Goal: Task Accomplishment & Management: Complete application form

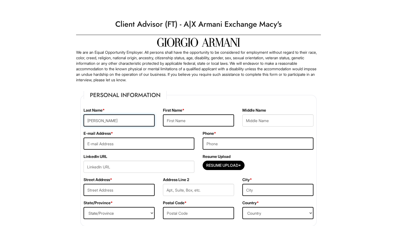
type input "[PERSON_NAME]"
type input "[EMAIL_ADDRESS][DOMAIN_NAME]"
type input "[PHONE_NUMBER]"
click at [220, 168] on input "Resume Upload*" at bounding box center [223, 165] width 41 height 9
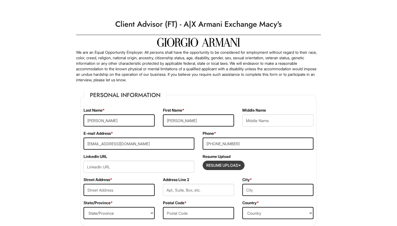
type input "C:\fakepath\[PERSON_NAME] Work Resume.pdf"
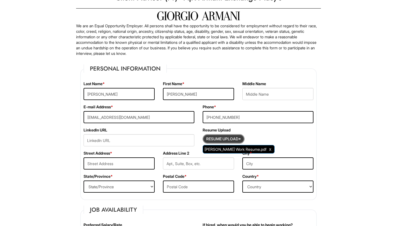
scroll to position [31, 0]
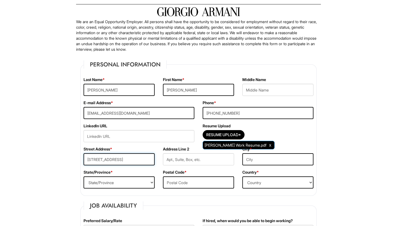
type input "[STREET_ADDRESS]"
type input "Clermont"
select select "FL"
type input "34711"
select select "[GEOGRAPHIC_DATA]"
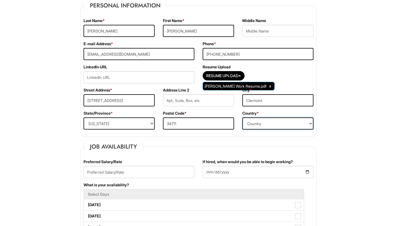
scroll to position [91, 0]
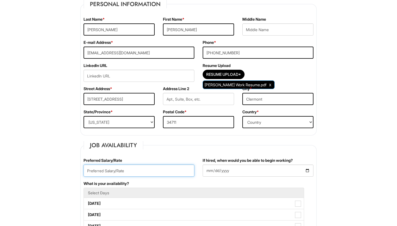
click at [105, 172] on input "text" at bounding box center [139, 171] width 111 height 12
type input "18"
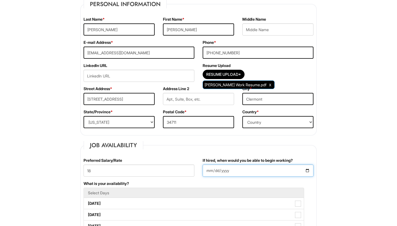
click at [207, 172] on input "If hired, when would you be able to begin working?" at bounding box center [258, 171] width 111 height 12
type input "[DATE]"
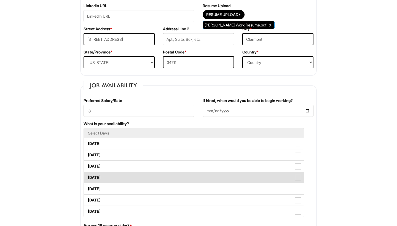
scroll to position [152, 0]
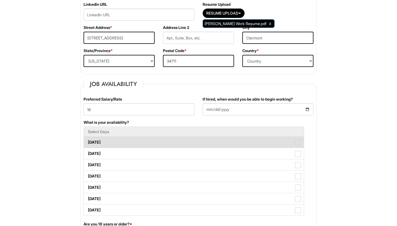
click at [297, 143] on span at bounding box center [298, 143] width 6 height 6
click at [87, 141] on Available_Monday "[DATE]" at bounding box center [86, 140] width 4 height 4
checkbox Available_Monday "true"
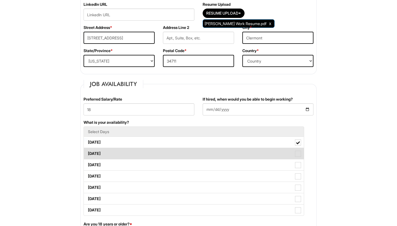
click at [300, 156] on span at bounding box center [298, 154] width 6 height 6
click at [87, 153] on Available_Tuesday "[DATE]" at bounding box center [86, 151] width 4 height 4
checkbox Available_Tuesday "true"
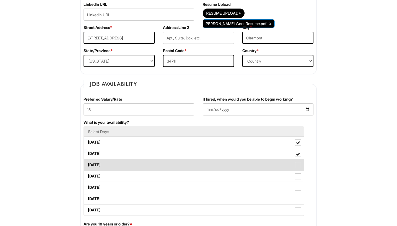
click at [298, 164] on span at bounding box center [298, 165] width 6 height 6
click at [87, 164] on Available_Wednesday "[DATE]" at bounding box center [86, 163] width 4 height 4
checkbox Available_Wednesday "true"
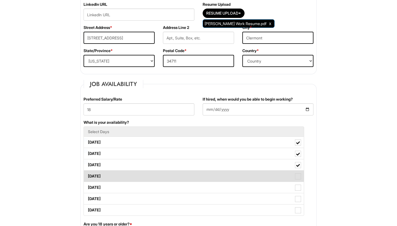
click at [298, 178] on span at bounding box center [298, 176] width 6 height 6
click at [87, 175] on Available_Thursday "[DATE]" at bounding box center [86, 174] width 4 height 4
checkbox Available_Thursday "true"
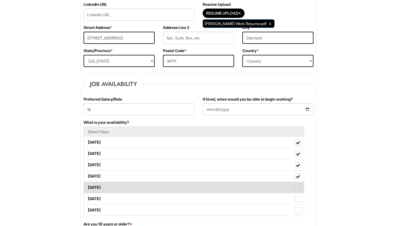
click at [298, 192] on label "[DATE]" at bounding box center [194, 187] width 220 height 11
click at [87, 187] on Available_Friday "[DATE]" at bounding box center [86, 185] width 4 height 4
checkbox Available_Friday "true"
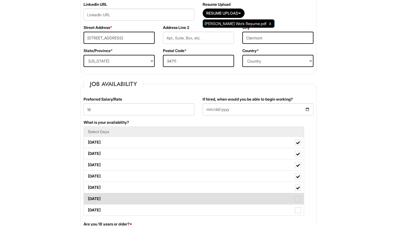
click at [298, 201] on span at bounding box center [298, 199] width 6 height 6
click at [87, 198] on Available_Saturday "[DATE]" at bounding box center [86, 196] width 4 height 4
checkbox Available_Saturday "true"
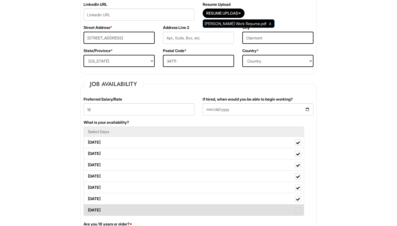
click at [298, 212] on span at bounding box center [298, 210] width 6 height 6
click at [87, 209] on Available_Sunday "[DATE]" at bounding box center [86, 208] width 4 height 4
checkbox Available_Sunday "true"
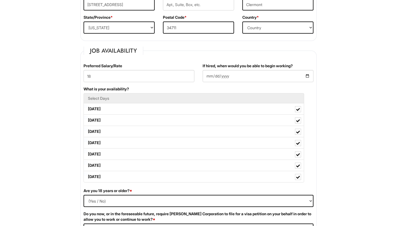
scroll to position [186, 0]
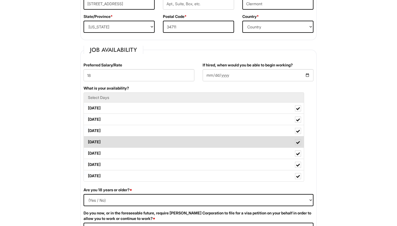
click at [299, 142] on span at bounding box center [298, 143] width 4 height 4
click at [87, 141] on Available_Thursday "[DATE]" at bounding box center [86, 140] width 4 height 4
checkbox Available_Thursday "false"
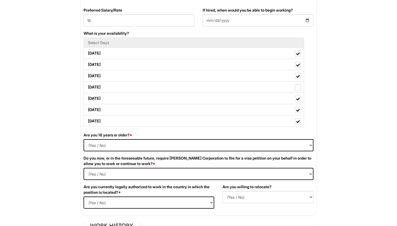
scroll to position [242, 0]
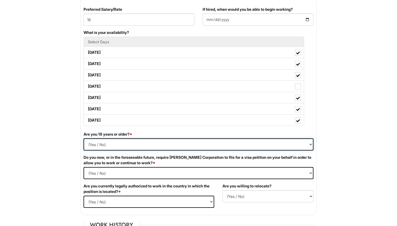
select select "Yes"
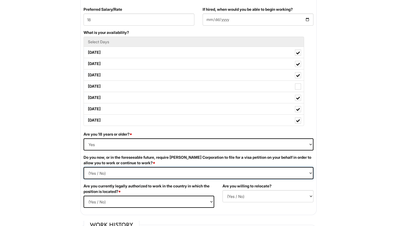
select Required "No"
select select "Yes"
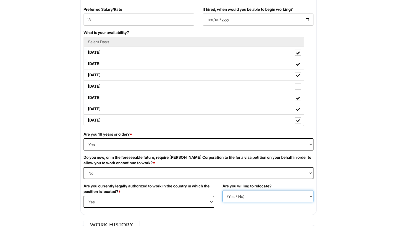
select select "Y"
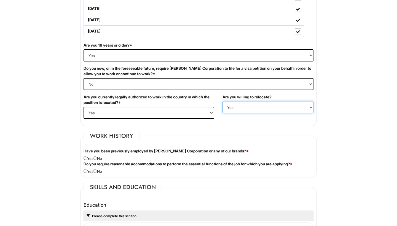
scroll to position [332, 0]
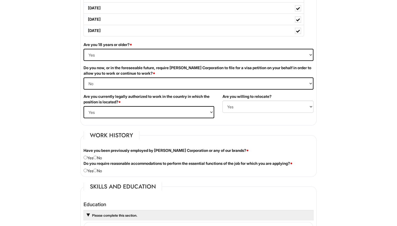
click at [97, 157] on input "radio" at bounding box center [95, 158] width 4 height 4
radio input "true"
click at [97, 170] on input "radio" at bounding box center [95, 171] width 4 height 4
radio input "true"
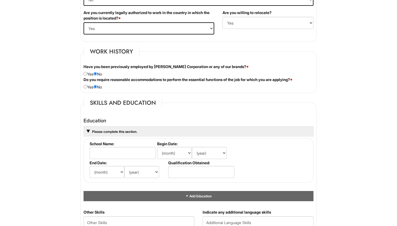
scroll to position [416, 0]
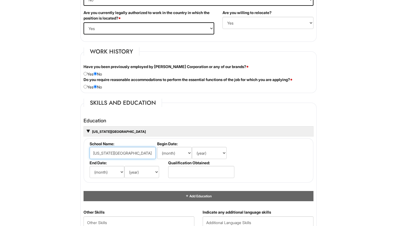
type input "[US_STATE][GEOGRAPHIC_DATA]"
select select "8"
select select "2021"
select select "5"
select select "2022"
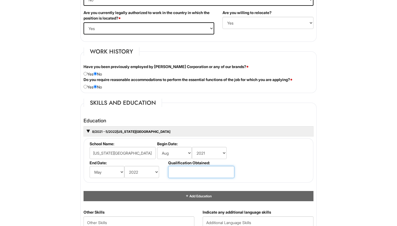
click at [183, 173] on input "text" at bounding box center [201, 172] width 66 height 12
type input "B"
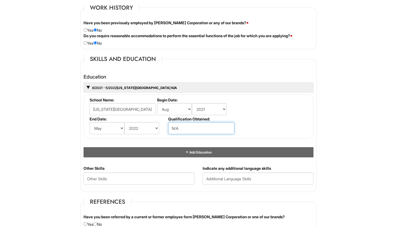
scroll to position [460, 0]
type input "N/A"
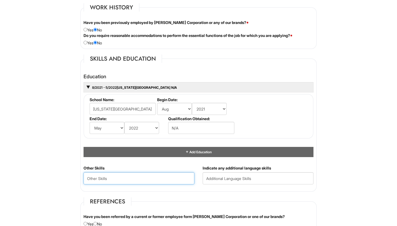
click at [152, 180] on Skills "text" at bounding box center [139, 178] width 111 height 12
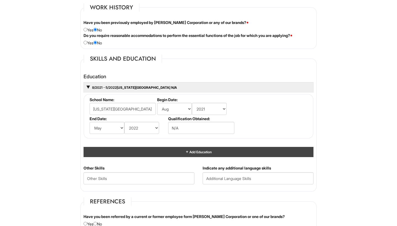
click at [176, 150] on div "Add Education" at bounding box center [199, 152] width 230 height 10
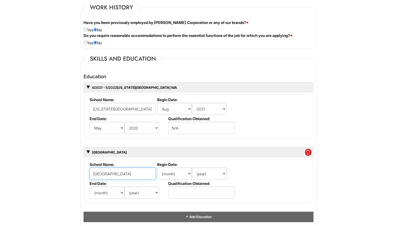
type input "[GEOGRAPHIC_DATA]"
select select "8"
select select "2022"
select select "5"
select select "2025"
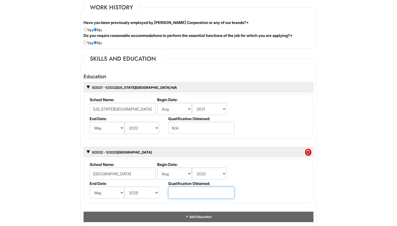
click at [184, 197] on input "text" at bounding box center [201, 193] width 66 height 12
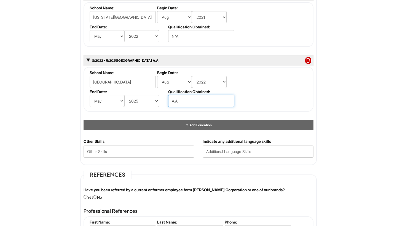
scroll to position [552, 0]
type input "A.A"
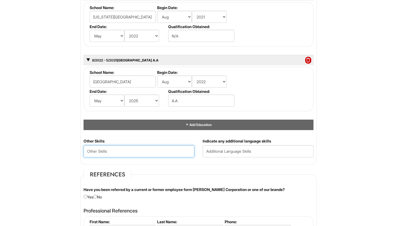
click at [129, 151] on Skills "text" at bounding box center [139, 151] width 111 height 12
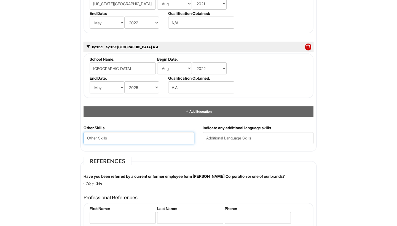
scroll to position [565, 0]
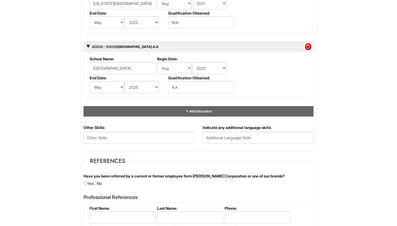
click at [97, 181] on input "radio" at bounding box center [95, 183] width 4 height 4
radio input "true"
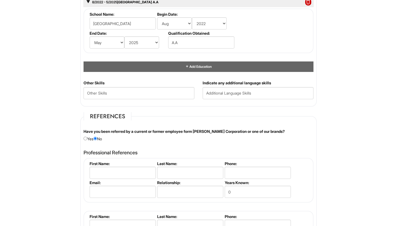
scroll to position [611, 0]
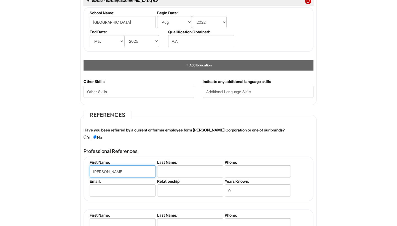
click at [134, 169] on input "[PERSON_NAME]" at bounding box center [123, 171] width 66 height 12
type input "d"
type input "[PERSON_NAME]"
click at [167, 168] on input "text" at bounding box center [190, 171] width 66 height 12
type input "Bell"
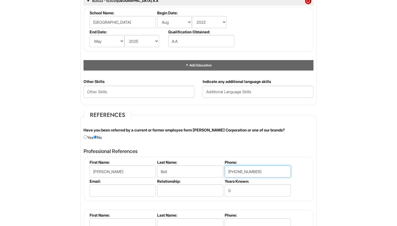
type input "[PHONE_NUMBER]"
click at [191, 189] on input "text" at bounding box center [190, 190] width 66 height 12
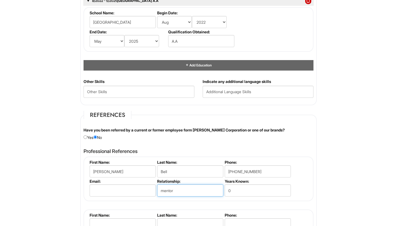
type input "mentor"
click at [239, 190] on input "0" at bounding box center [258, 190] width 66 height 12
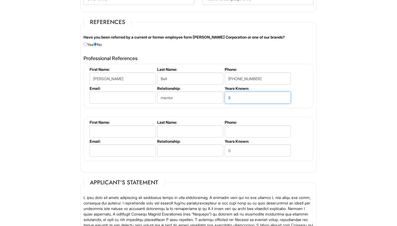
scroll to position [713, 0]
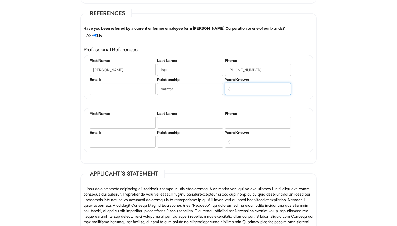
type input "8"
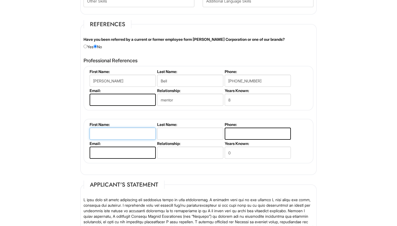
scroll to position [732, 0]
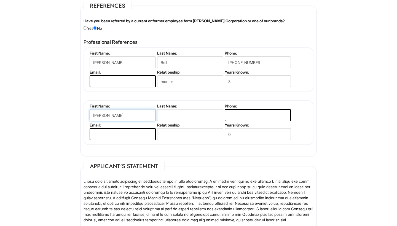
type input "[PERSON_NAME]"
type input "T"
type input "[PHONE_NUMBER]"
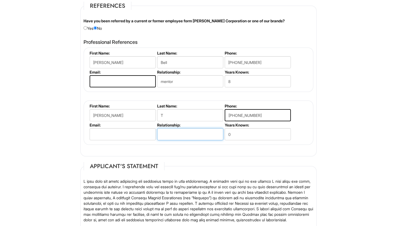
click at [164, 133] on input "text" at bounding box center [190, 134] width 66 height 12
type input "Past manager"
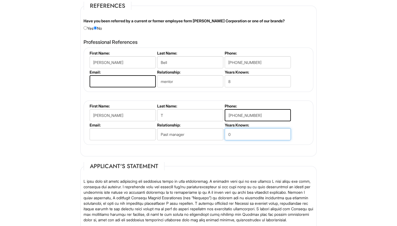
click at [237, 129] on input "0" at bounding box center [258, 134] width 66 height 12
type input "6"
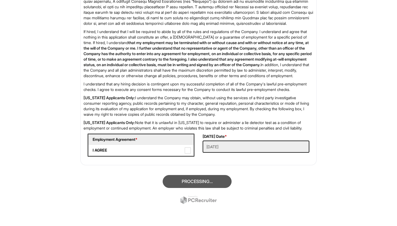
scroll to position [948, 0]
type input "4"
click at [188, 150] on span at bounding box center [188, 151] width 6 height 6
click at [92, 149] on AGREE "I AGREE" at bounding box center [91, 148] width 4 height 4
click at [194, 181] on div "Processing..." at bounding box center [198, 190] width 245 height 39
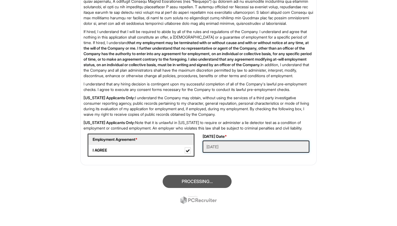
click at [230, 148] on Applied "[DATE]" at bounding box center [256, 147] width 107 height 12
click at [221, 154] on div "[DATE] Date * [DATE]" at bounding box center [256, 145] width 115 height 23
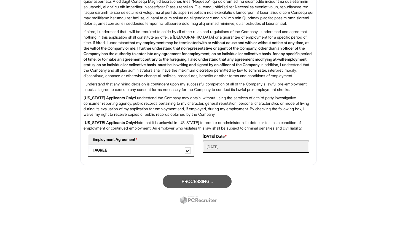
click at [211, 175] on div "Processing..." at bounding box center [198, 190] width 245 height 39
click at [184, 180] on div "Processing..." at bounding box center [198, 190] width 245 height 39
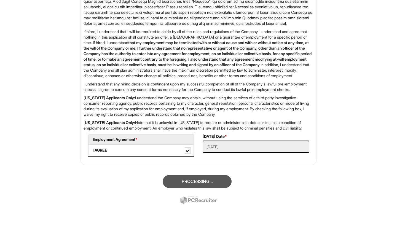
click at [184, 180] on div "Processing..." at bounding box center [198, 190] width 245 height 39
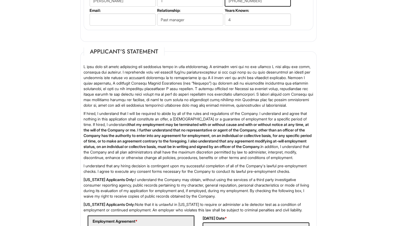
scroll to position [895, 0]
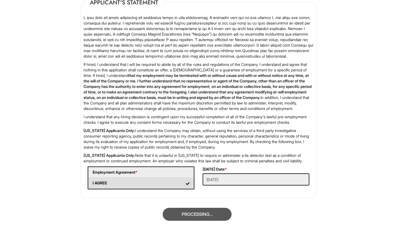
click at [187, 189] on label "I AGREE" at bounding box center [141, 183] width 105 height 11
click at [92, 182] on AGREE "I AGREE" at bounding box center [91, 181] width 4 height 4
click at [187, 189] on label "I AGREE" at bounding box center [141, 183] width 105 height 11
click at [92, 182] on AGREE "I AGREE" at bounding box center [91, 181] width 4 height 4
checkbox AGREE "true"
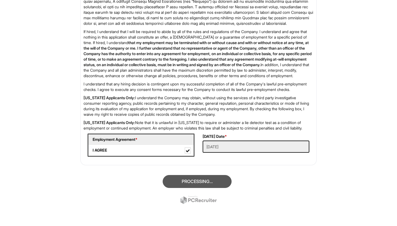
click at [182, 181] on div "Processing..." at bounding box center [198, 190] width 245 height 39
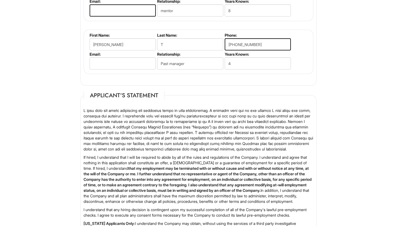
scroll to position [793, 0]
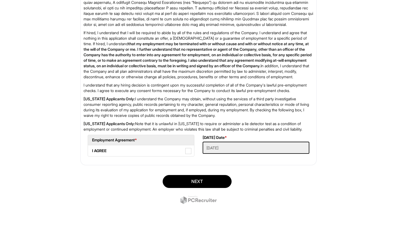
scroll to position [729, 0]
click at [188, 151] on span at bounding box center [188, 151] width 6 height 6
click at [92, 150] on AGREE "I AGREE" at bounding box center [90, 148] width 4 height 4
checkbox AGREE "true"
click at [187, 180] on button "Next" at bounding box center [197, 181] width 69 height 13
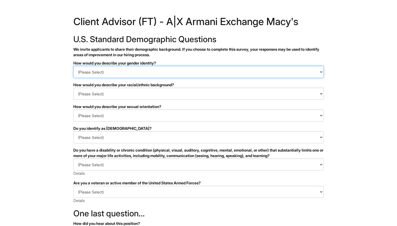
select select "Man"
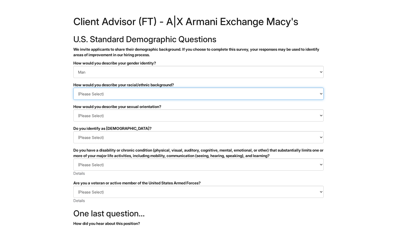
select select "Hispanic, Latinx or of Spanish Origin"
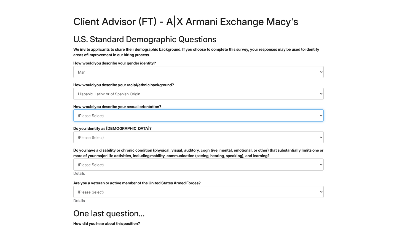
select select "Heterosexual"
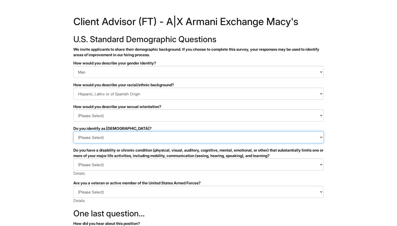
select select "No"
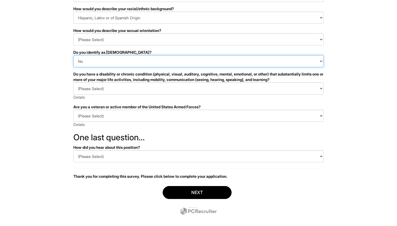
scroll to position [79, 0]
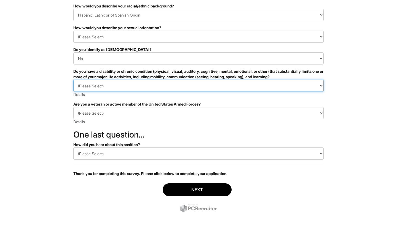
select select "NO, I DON'T HAVE A DISABILITY"
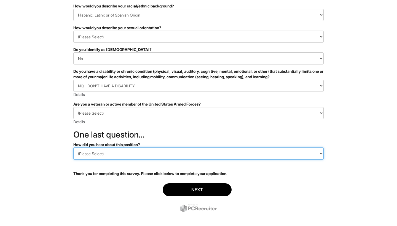
select select "Indeed"
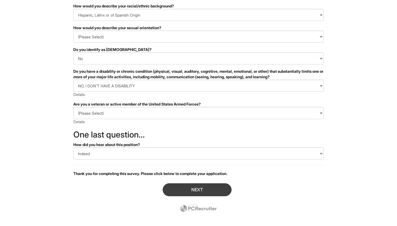
click at [193, 188] on button "Next" at bounding box center [197, 189] width 69 height 13
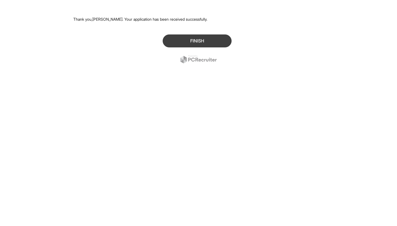
click at [176, 45] on button "Finish" at bounding box center [197, 40] width 69 height 13
